Goal: Information Seeking & Learning: Stay updated

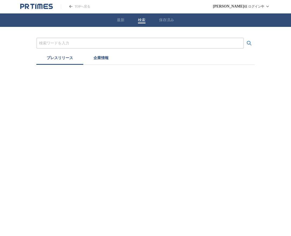
click at [84, 41] on input "プレスリリースおよび企業を検索する" at bounding box center [140, 43] width 202 height 6
type input "に"
click at [244, 38] on button "検索する" at bounding box center [249, 43] width 11 height 11
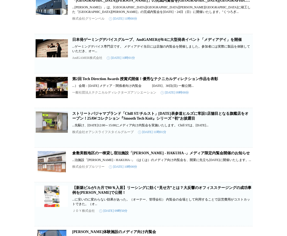
scroll to position [269, 0]
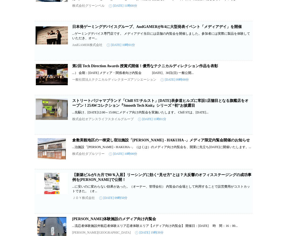
click at [156, 142] on link "倉敷美観地区の一棟貸し宿泊施設「[PERSON_NAME] - HAKUHA -」メディア限定内覧会開催のお知らせ" at bounding box center [161, 140] width 178 height 4
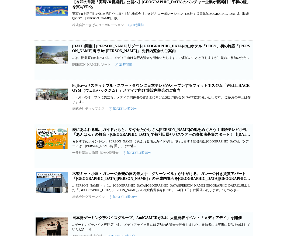
scroll to position [0, 0]
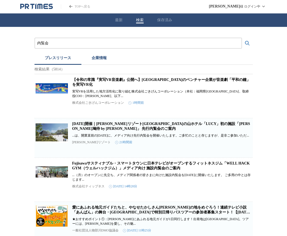
click at [47, 41] on input "内覧会" at bounding box center [138, 43] width 202 height 6
click at [47, 42] on input "内覧会" at bounding box center [138, 43] width 202 height 6
click at [46, 42] on input "内覧会" at bounding box center [138, 43] width 202 height 6
click at [242, 38] on button "検索する" at bounding box center [247, 43] width 11 height 11
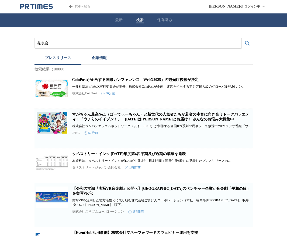
click at [49, 44] on input "発表会" at bounding box center [138, 43] width 202 height 6
click at [44, 44] on input "発表会" at bounding box center [138, 43] width 202 height 6
click at [49, 42] on input "発表会" at bounding box center [138, 43] width 202 height 6
type input "発"
click at [242, 38] on button "検索する" at bounding box center [247, 43] width 11 height 11
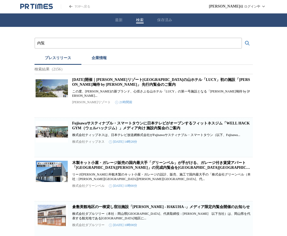
click at [242, 38] on button "検索する" at bounding box center [247, 43] width 11 height 11
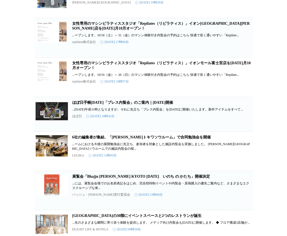
scroll to position [512, 0]
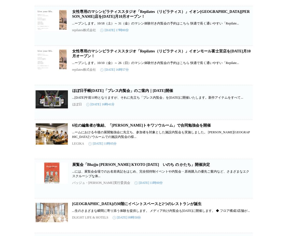
click at [172, 128] on link "6社の編集者が集結、「[PERSON_NAME]トキワソウルーム」で合同勉強会を開催" at bounding box center [141, 126] width 139 height 4
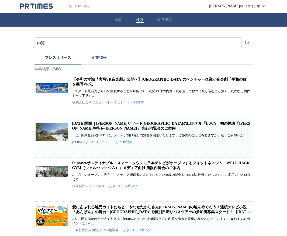
scroll to position [0, 0]
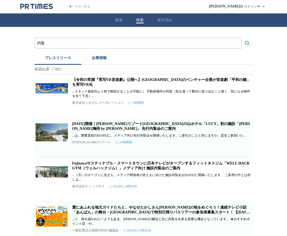
click at [93, 39] on div "内覧" at bounding box center [137, 43] width 207 height 11
click at [93, 40] on input "内覧" at bounding box center [138, 43] width 202 height 6
type input "内"
click at [242, 38] on button "検索する" at bounding box center [247, 43] width 11 height 11
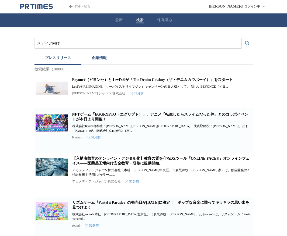
click at [82, 43] on input "メディア向け" at bounding box center [138, 43] width 202 height 6
click at [242, 38] on button "検索する" at bounding box center [247, 43] width 11 height 11
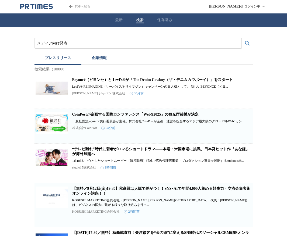
click at [82, 43] on input "メディア向け発表" at bounding box center [138, 43] width 202 height 6
type input "メ"
click at [242, 38] on button "検索する" at bounding box center [247, 43] width 11 height 11
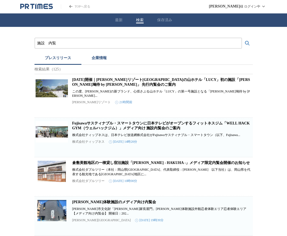
click at [242, 38] on button "検索する" at bounding box center [247, 43] width 11 height 11
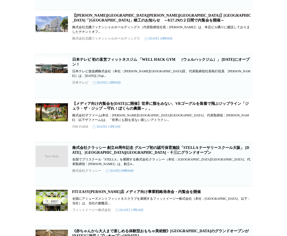
scroll to position [646, 0]
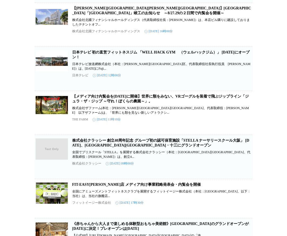
click at [149, 103] on link "【メディア向け内覧会を[DATE]に開催】世界に類をみない、VRゴーグルを装着で飛ぶジップライン「ジュラ・ザ・ジップ ～守れ！ぼくらの農園～」。" at bounding box center [160, 99] width 176 height 9
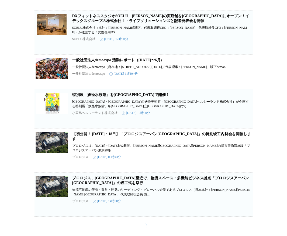
scroll to position [3309, 0]
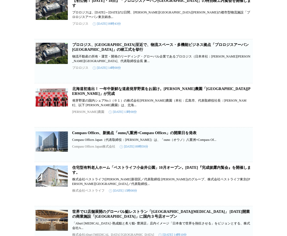
click at [198, 8] on link "【初公開！ [DATE]・18日】「プロロジスアーバン[GEOGRAPHIC_DATA]」の特別竣工内覧会を開催します" at bounding box center [161, 3] width 179 height 9
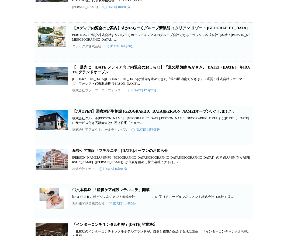
scroll to position [3660, 0]
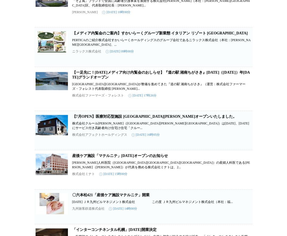
click at [237, 35] on link "【メディア内覧会のご案内】すかいらーくグループ新業態 イタリアン リゾート [GEOGRAPHIC_DATA]" at bounding box center [160, 33] width 176 height 4
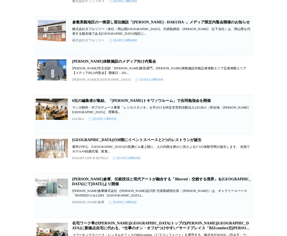
scroll to position [0, 0]
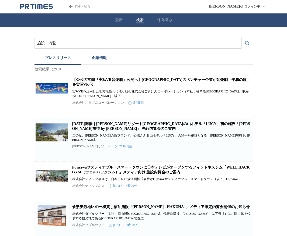
click at [107, 44] on input "施設　内覧" at bounding box center [138, 43] width 202 height 6
type input "施設　オープン"
click at [242, 38] on button "検索する" at bounding box center [247, 43] width 11 height 11
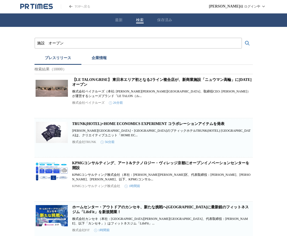
click at [131, 80] on link "【LE TALON/GRISE】 東日本エリア初となる2ライン複合店が、新商業施設「ニュウマン高輪」に[DATE]オープン" at bounding box center [161, 82] width 179 height 9
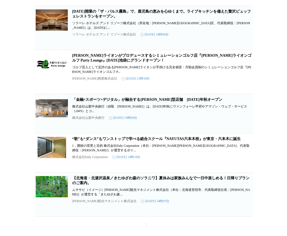
scroll to position [1547, 0]
click at [159, 102] on link "「金融×スポーツ×デジタル」が融合する[PERSON_NAME]型店舗　[DATE]年秋オープン" at bounding box center [147, 100] width 150 height 4
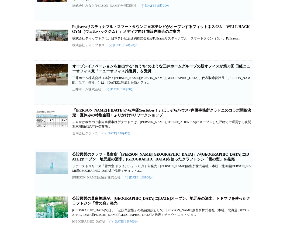
scroll to position [3040, 0]
